Goal: Information Seeking & Learning: Learn about a topic

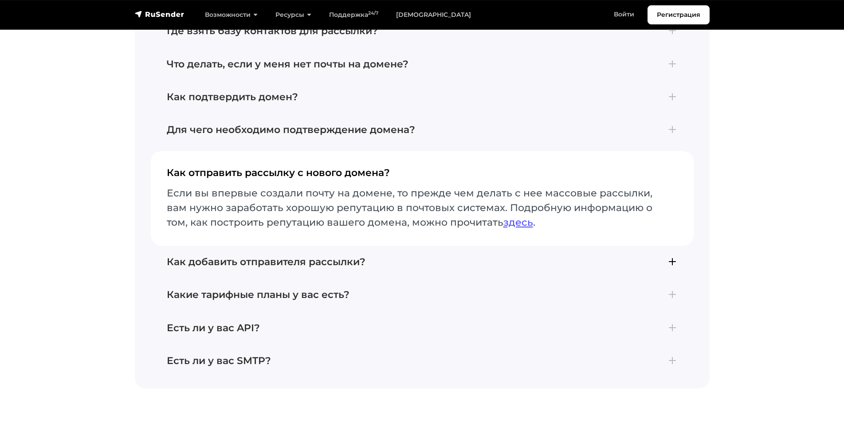
scroll to position [3307, 0]
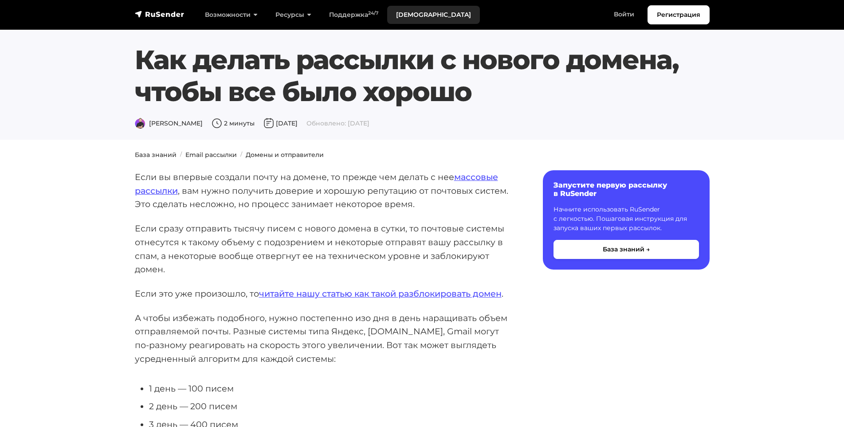
click at [402, 11] on link "[DEMOGRAPHIC_DATA]" at bounding box center [433, 15] width 93 height 18
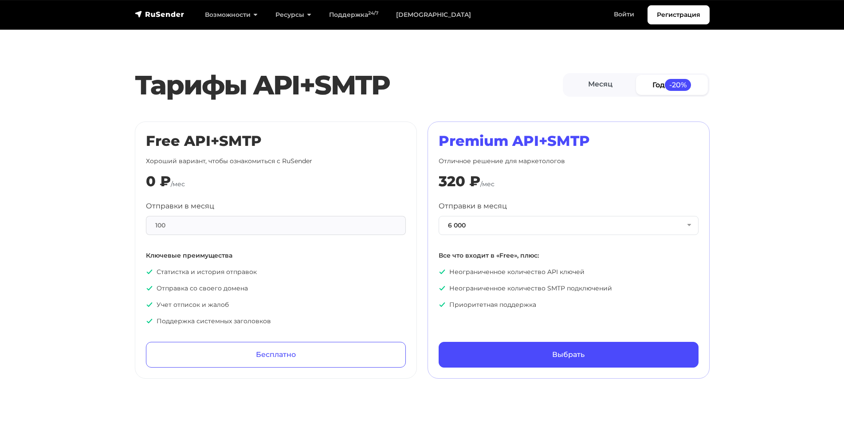
scroll to position [385, 0]
